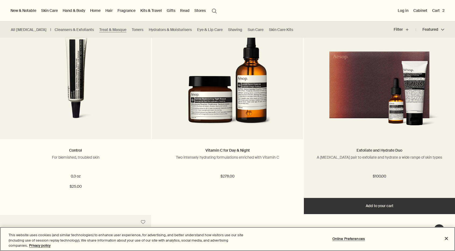
scroll to position [748, 0]
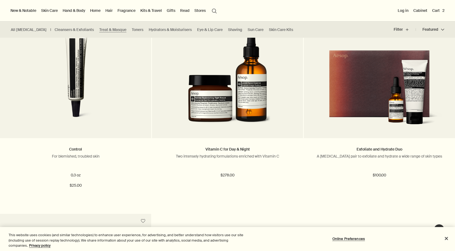
click at [439, 9] on button "Cart 2" at bounding box center [438, 10] width 15 height 7
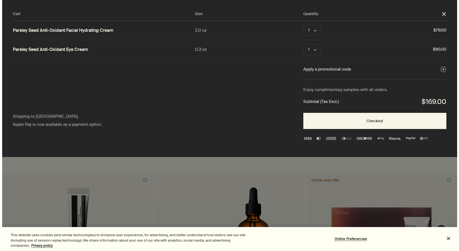
scroll to position [0, 0]
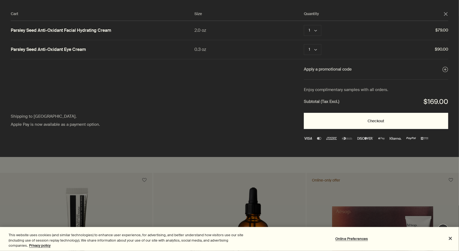
click at [364, 122] on button "Checkout" at bounding box center [376, 121] width 145 height 16
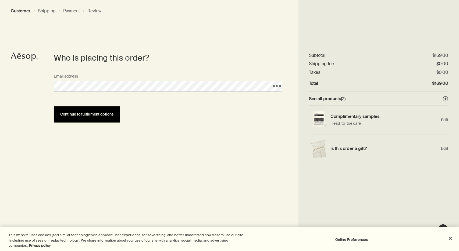
click at [101, 118] on button "Continue to fulfillment options" at bounding box center [87, 114] width 66 height 16
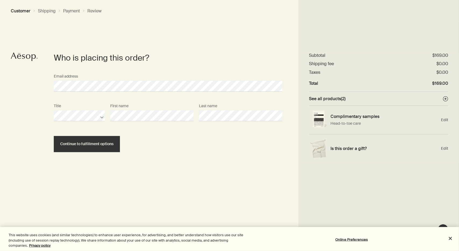
click at [103, 155] on section "Who is placing this order? Email address Title First name Last name Continue to…" at bounding box center [168, 151] width 261 height 198
click at [94, 150] on button "Continue to fulfillment options" at bounding box center [87, 144] width 66 height 16
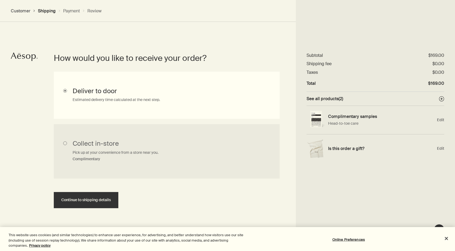
scroll to position [120, 0]
click at [108, 203] on button "Continue to shipping details" at bounding box center [86, 200] width 65 height 16
select select "US"
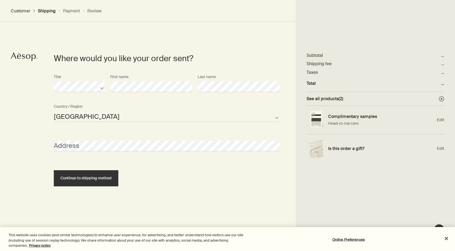
scroll to position [233, 0]
select select "US"
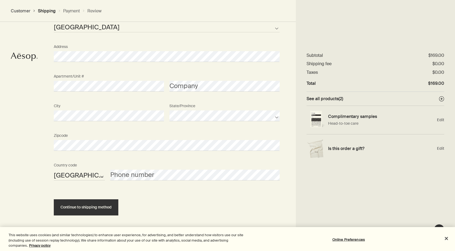
scroll to position [321, 0]
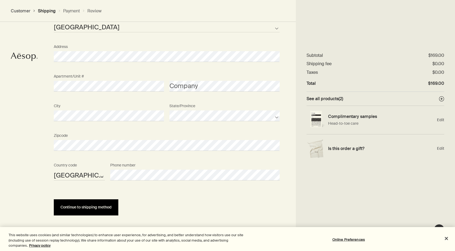
click at [99, 204] on button "Continue to shipping method" at bounding box center [86, 207] width 65 height 16
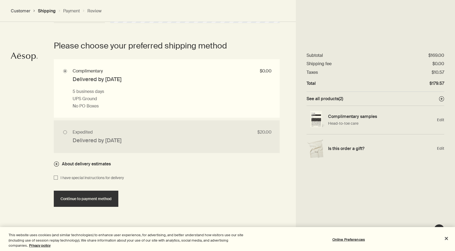
scroll to position [479, 0]
click at [103, 201] on button "Continue to payment method" at bounding box center [86, 198] width 65 height 16
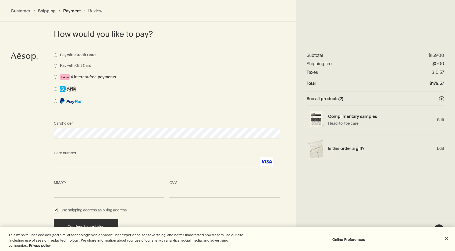
scroll to position [419, 0]
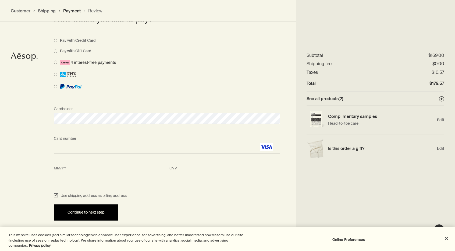
click at [105, 214] on div "Continue to next step" at bounding box center [86, 212] width 52 height 4
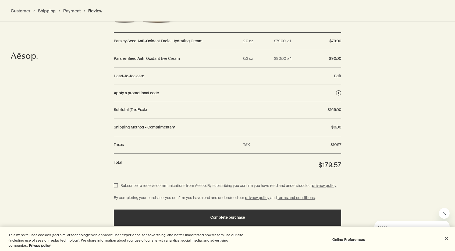
scroll to position [565, 0]
